Goal: Information Seeking & Learning: Stay updated

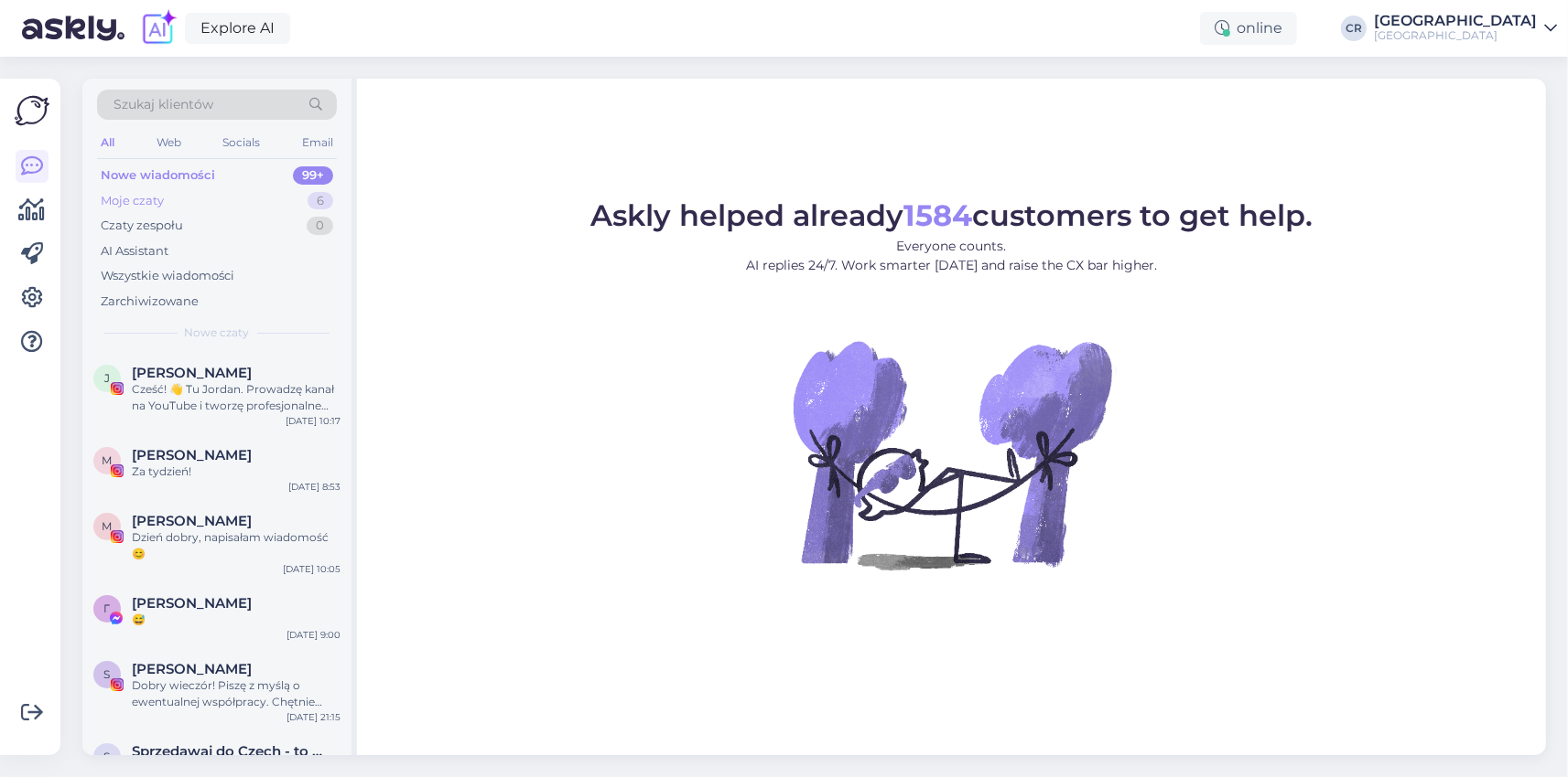
click at [145, 198] on div "Moje czaty" at bounding box center [132, 201] width 63 height 19
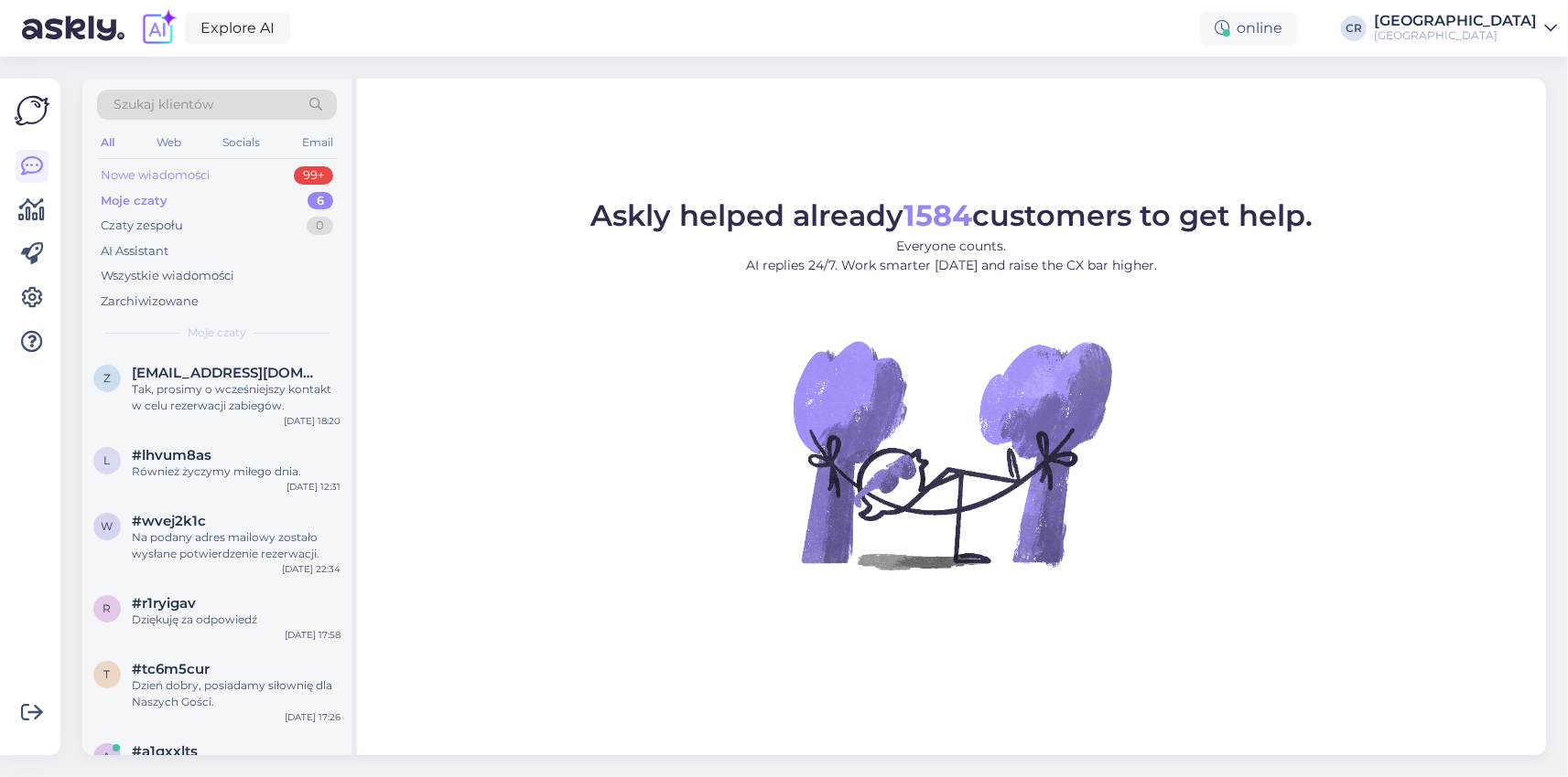
click at [149, 181] on div "Nowe wiadomości" at bounding box center [156, 176] width 110 height 19
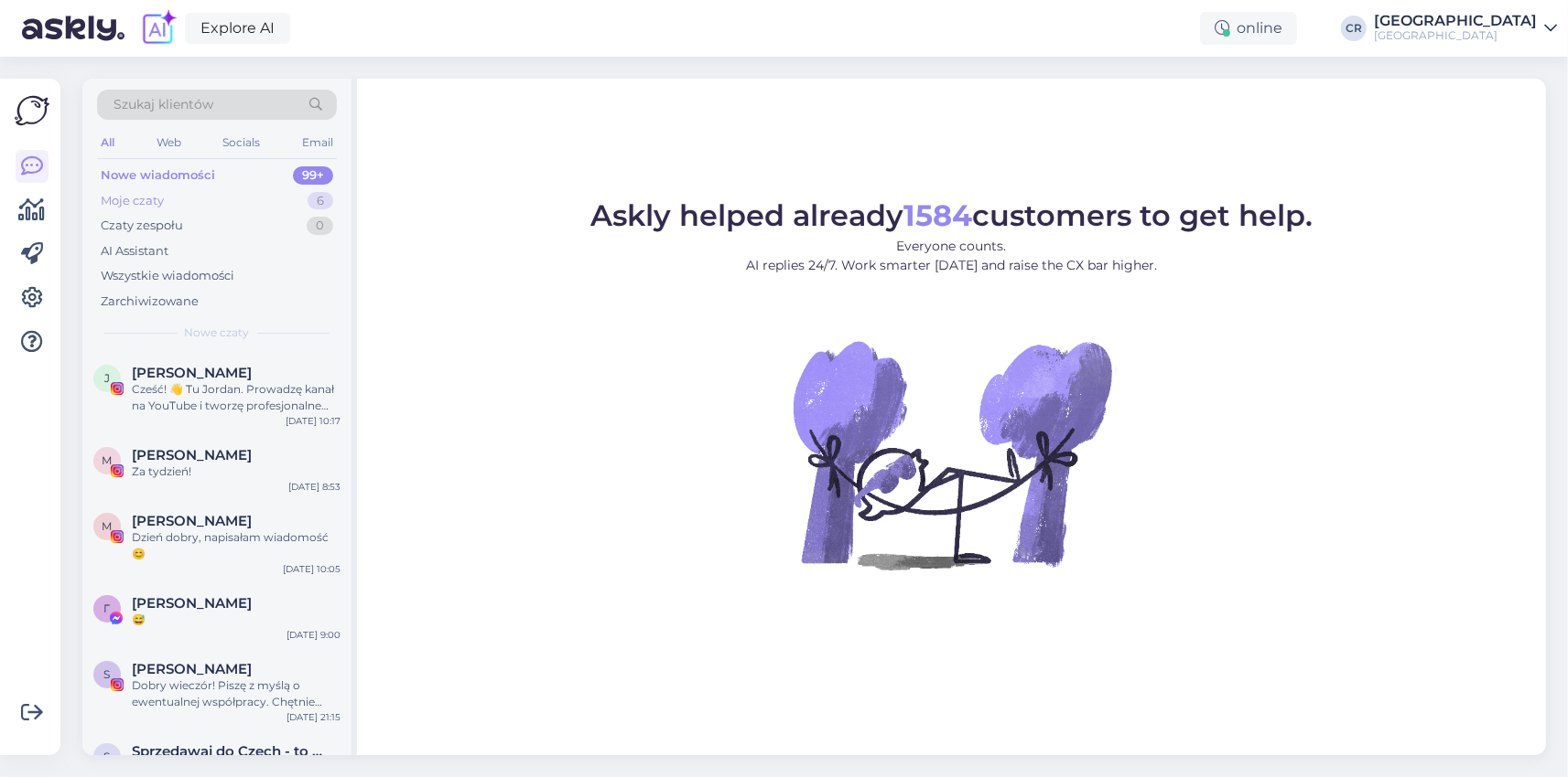
click at [144, 194] on div "Moje czaty" at bounding box center [132, 201] width 63 height 19
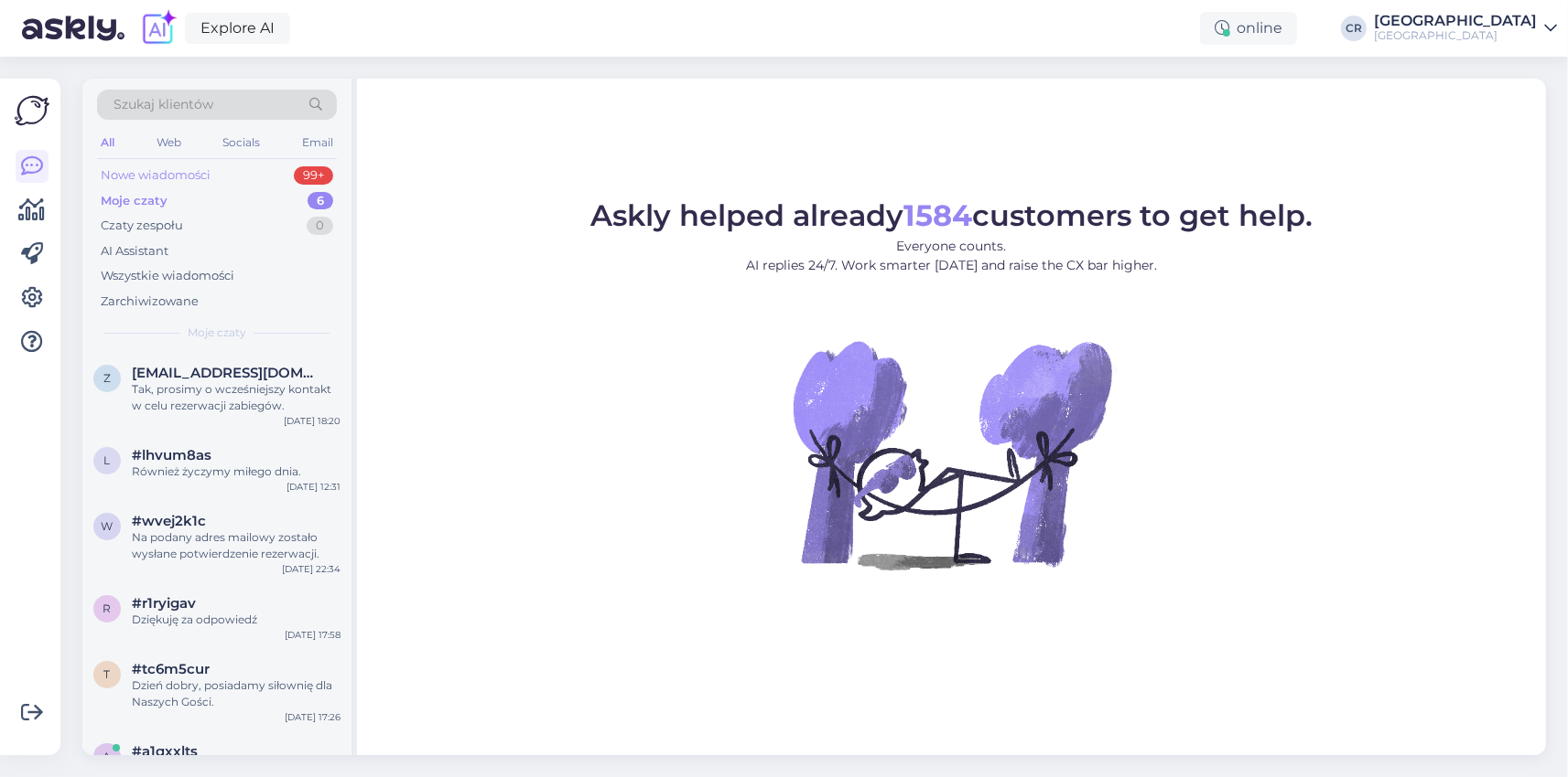
click at [148, 178] on div "Nowe wiadomości" at bounding box center [156, 176] width 110 height 19
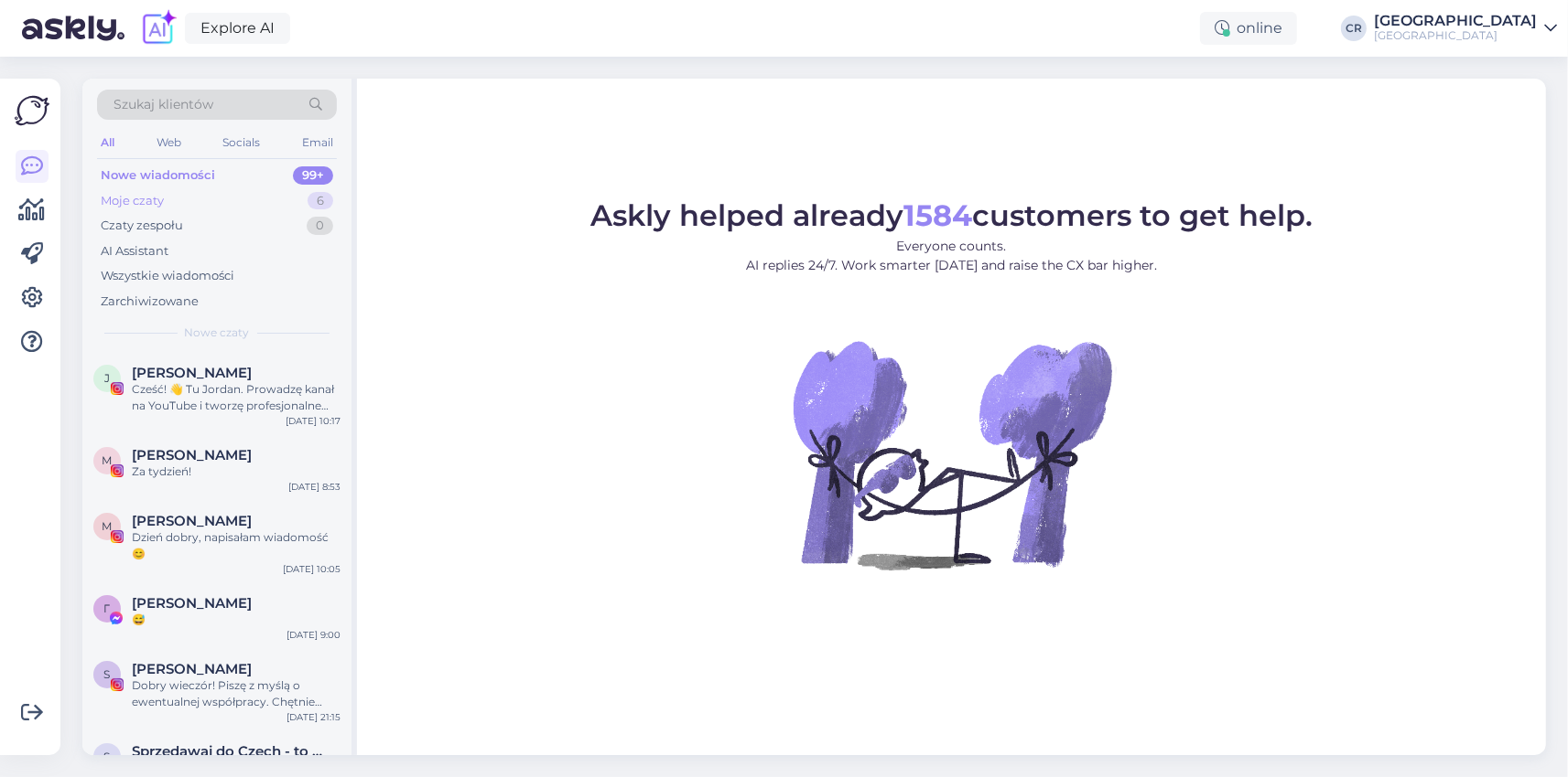
click at [130, 211] on div "Moje czaty 6" at bounding box center [216, 200] width 240 height 25
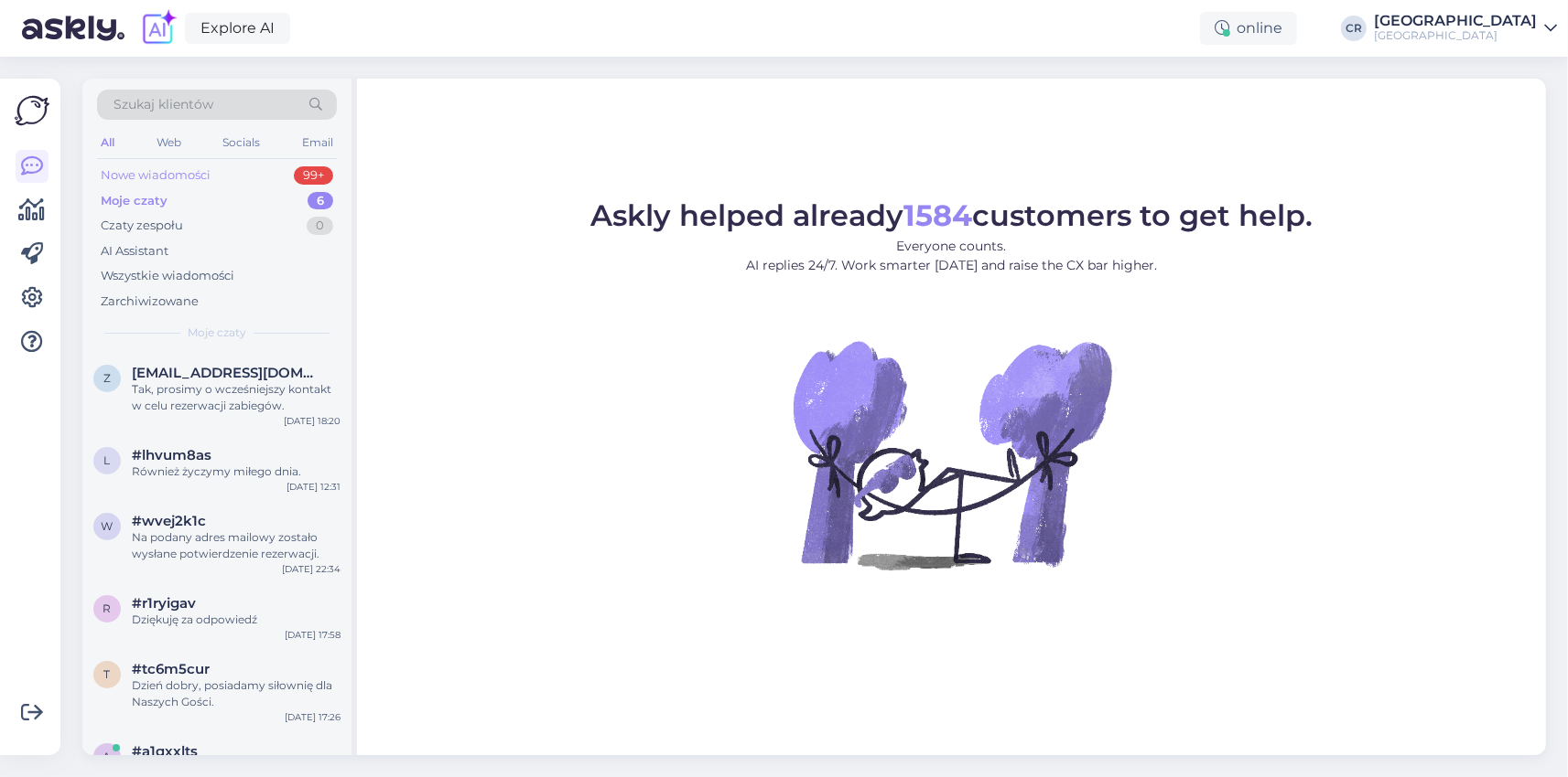
click at [143, 170] on div "Nowe wiadomości" at bounding box center [156, 176] width 110 height 19
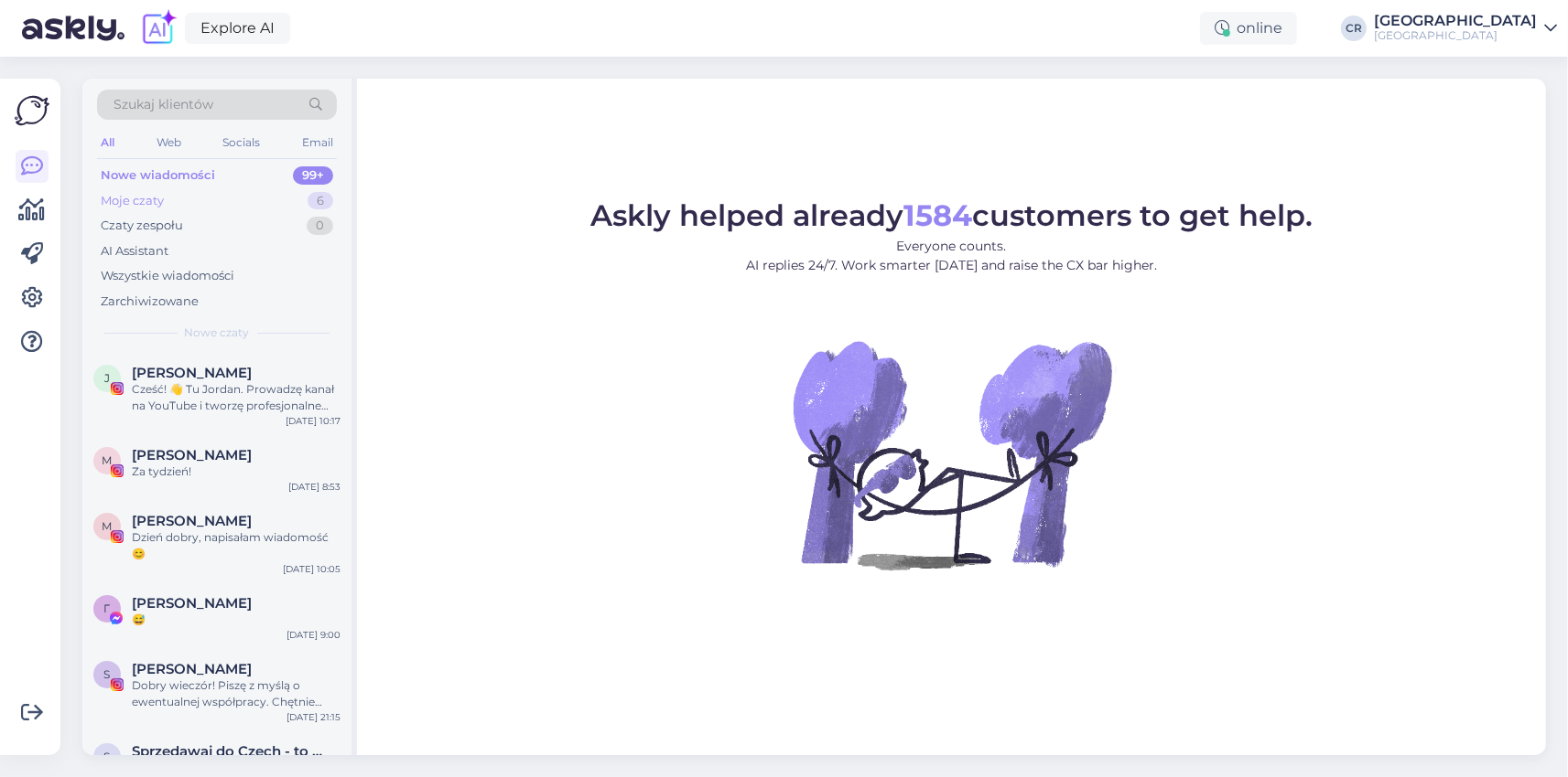
click at [142, 196] on div "Moje czaty" at bounding box center [132, 201] width 63 height 19
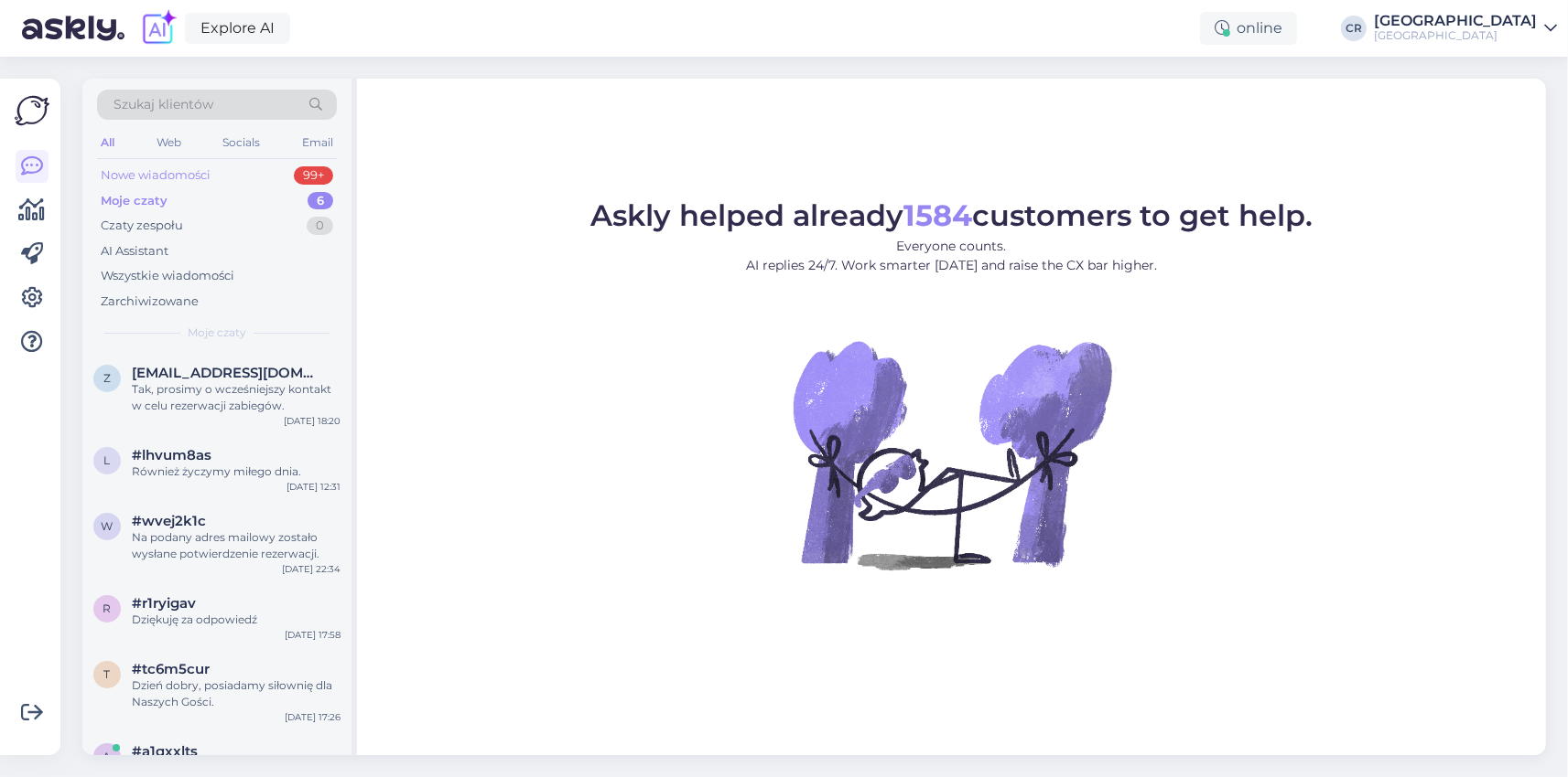
click at [148, 175] on div "Nowe wiadomości" at bounding box center [156, 176] width 110 height 19
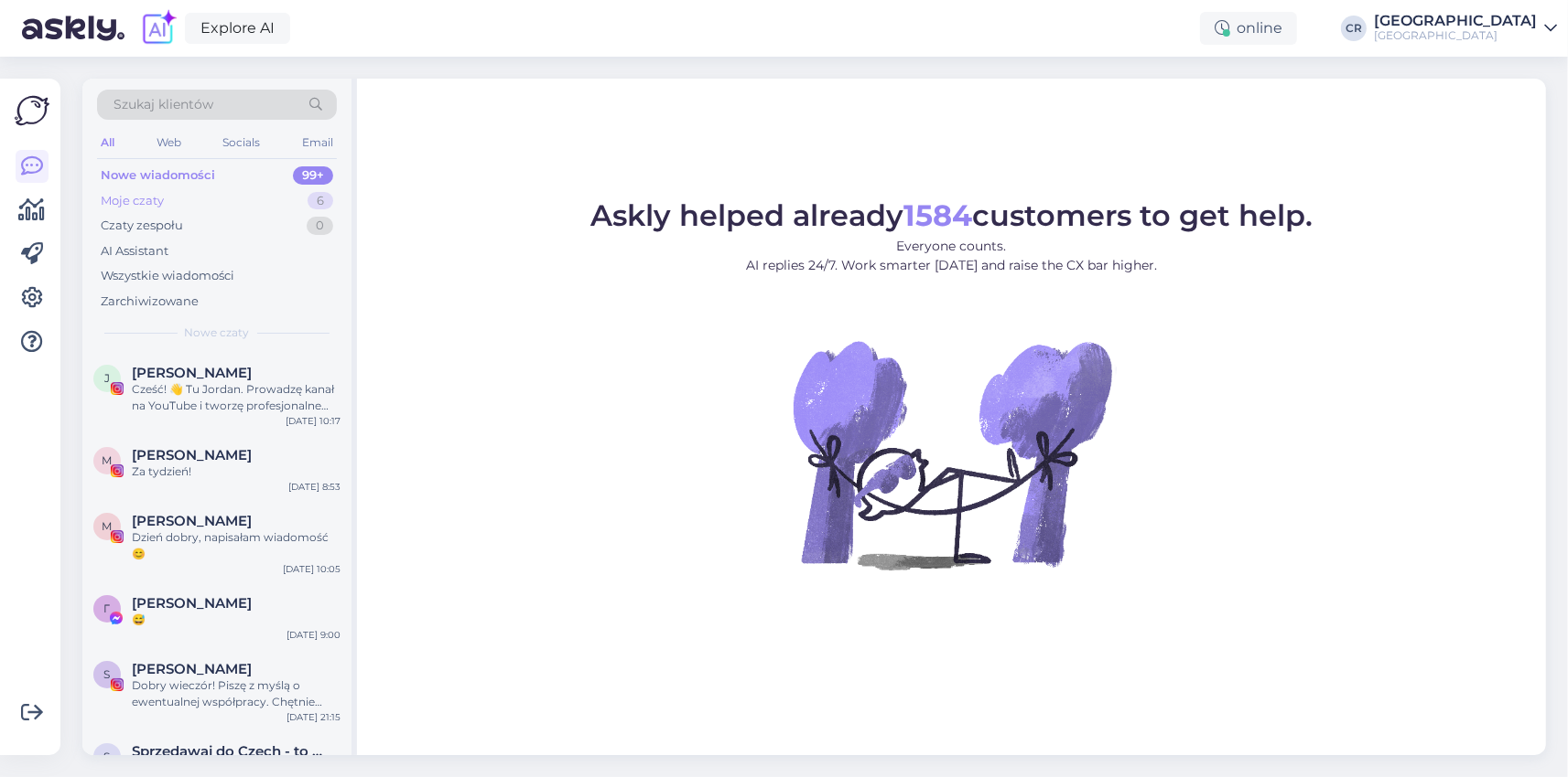
click at [144, 198] on div "Moje czaty" at bounding box center [132, 201] width 63 height 19
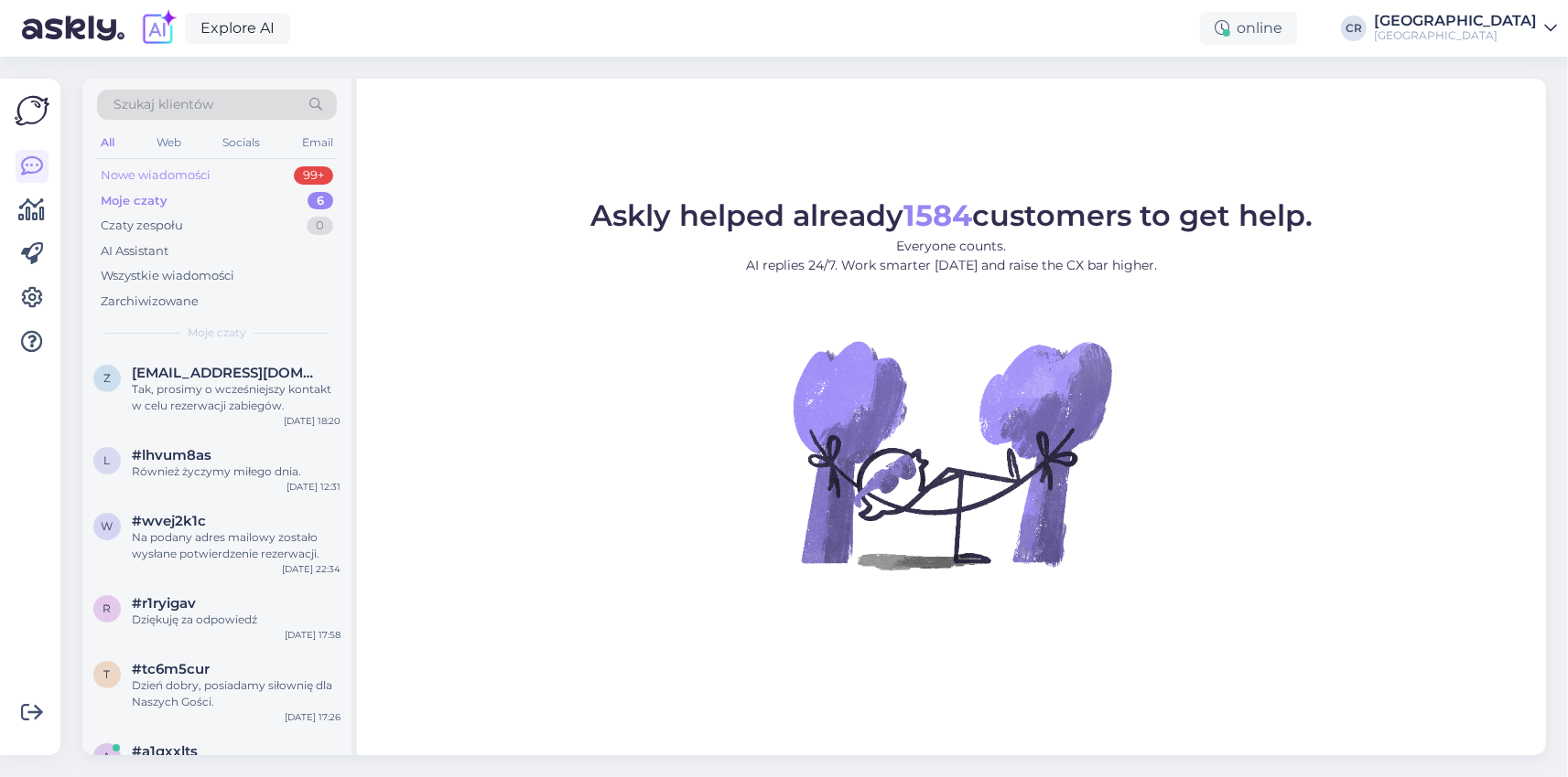
click at [146, 183] on div "Nowe wiadomości" at bounding box center [156, 176] width 110 height 19
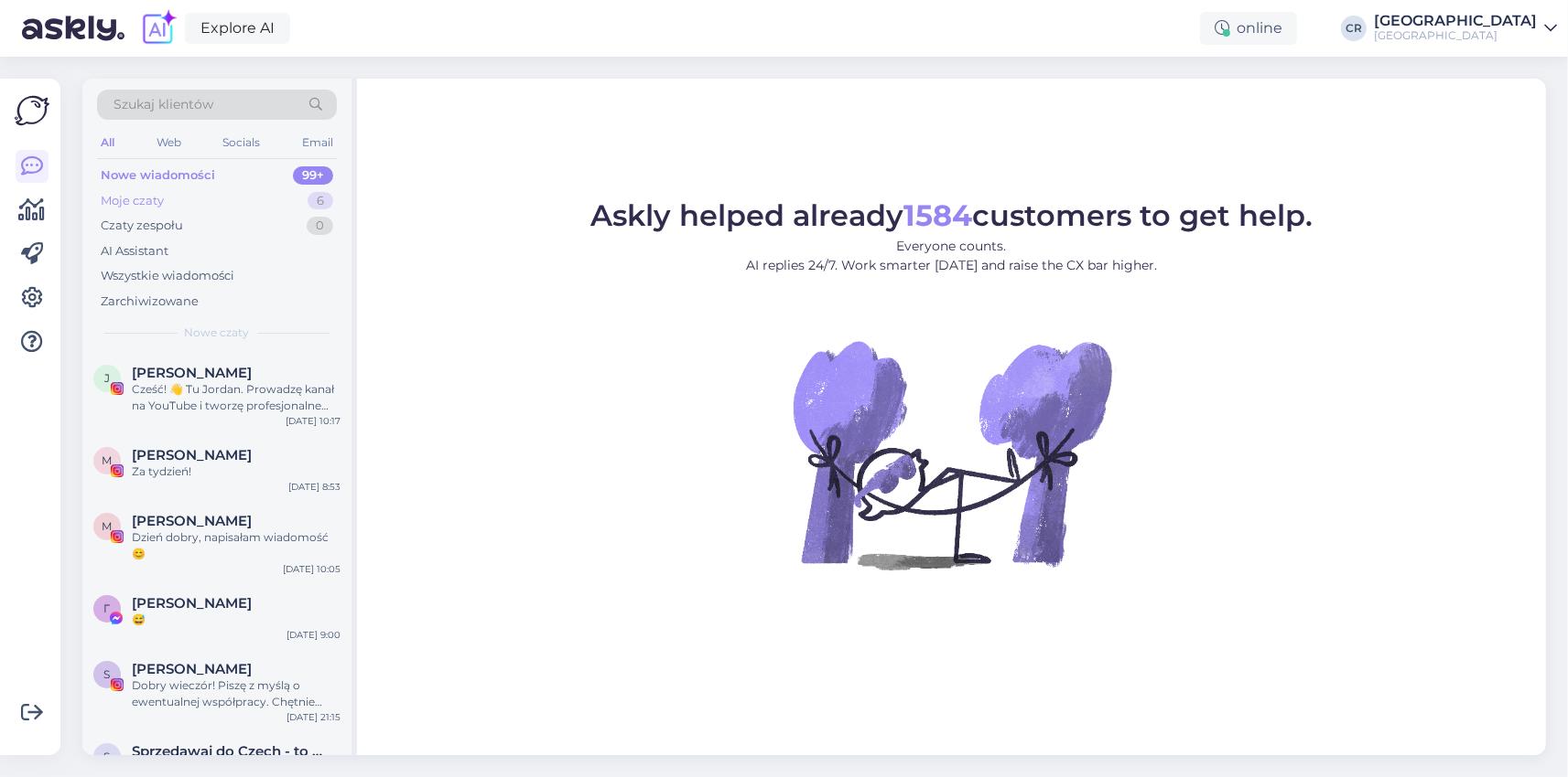
click at [141, 197] on div "Moje czaty" at bounding box center [132, 201] width 63 height 19
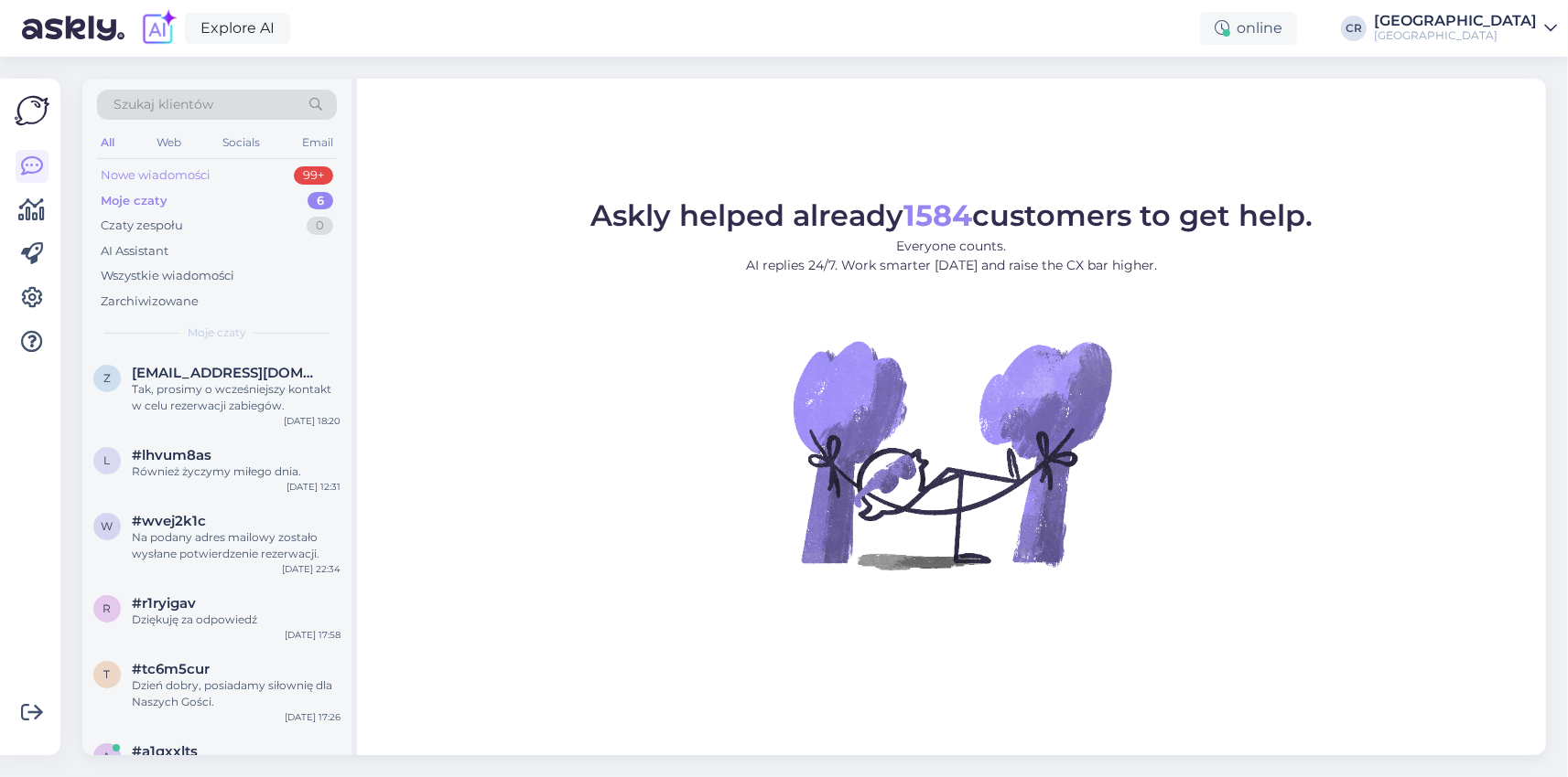
click at [144, 176] on div "Nowe wiadomości" at bounding box center [156, 176] width 110 height 19
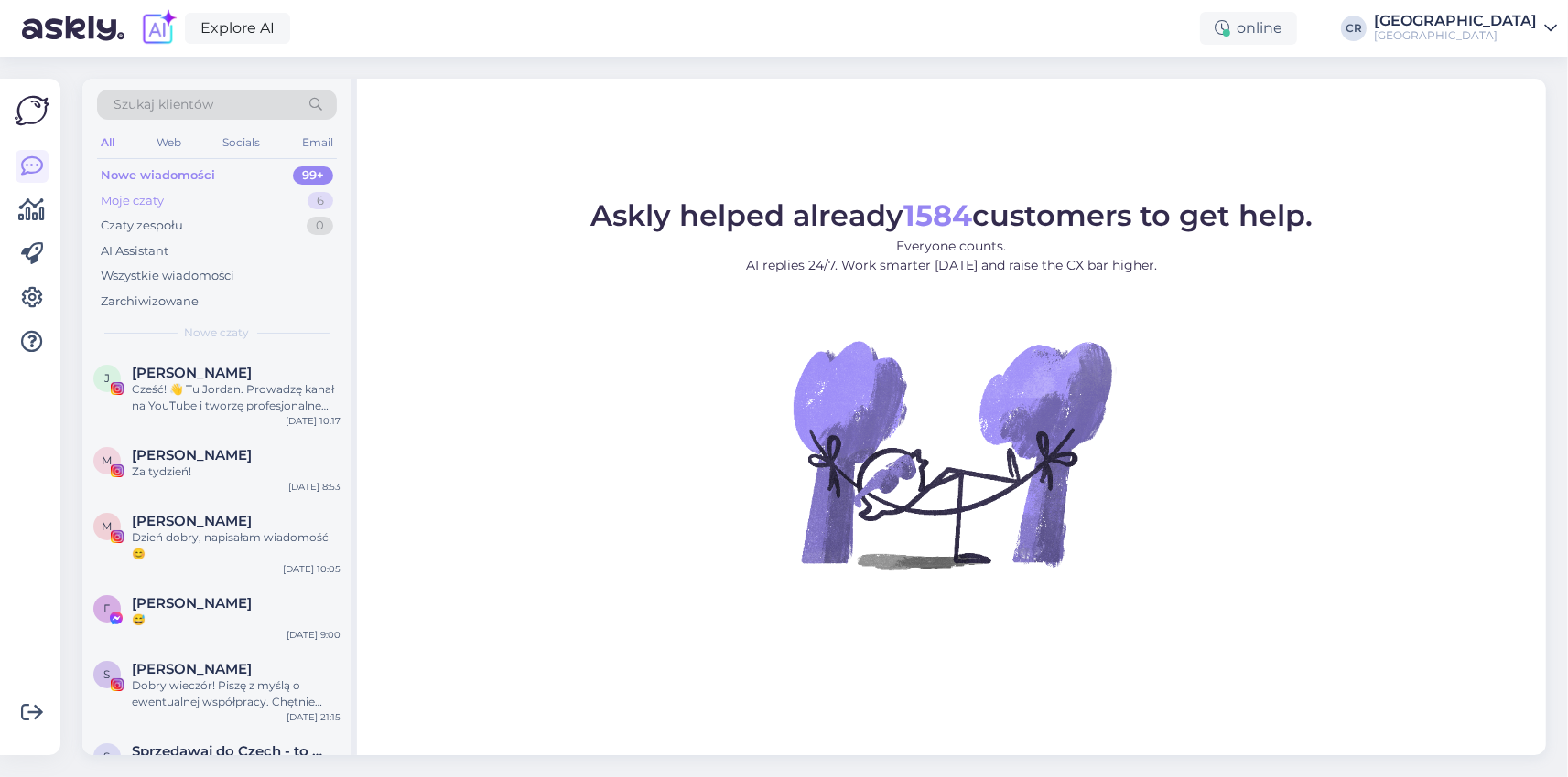
click at [137, 193] on div "Moje czaty" at bounding box center [132, 201] width 63 height 19
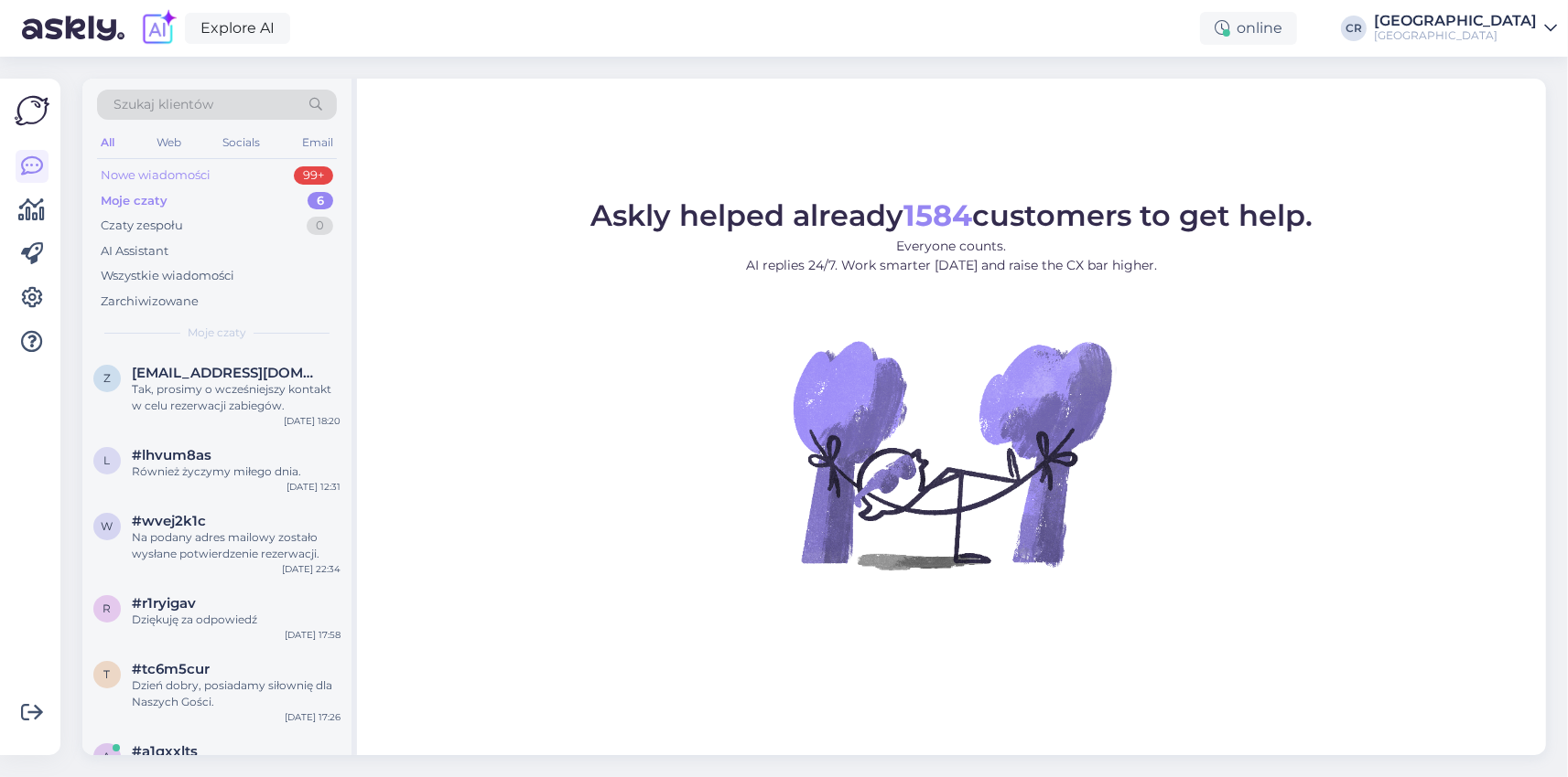
click at [149, 179] on div "Nowe wiadomości" at bounding box center [156, 176] width 110 height 19
